Goal: Check status: Check status

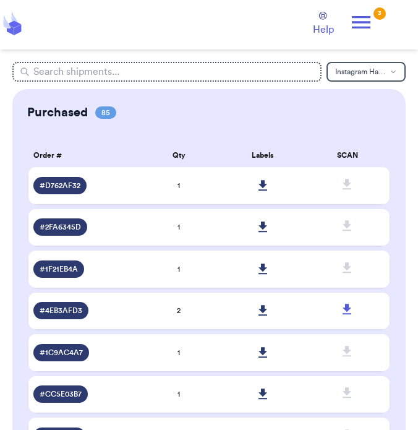
click at [263, 185] on icon at bounding box center [262, 185] width 9 height 11
